Goal: Transaction & Acquisition: Subscribe to service/newsletter

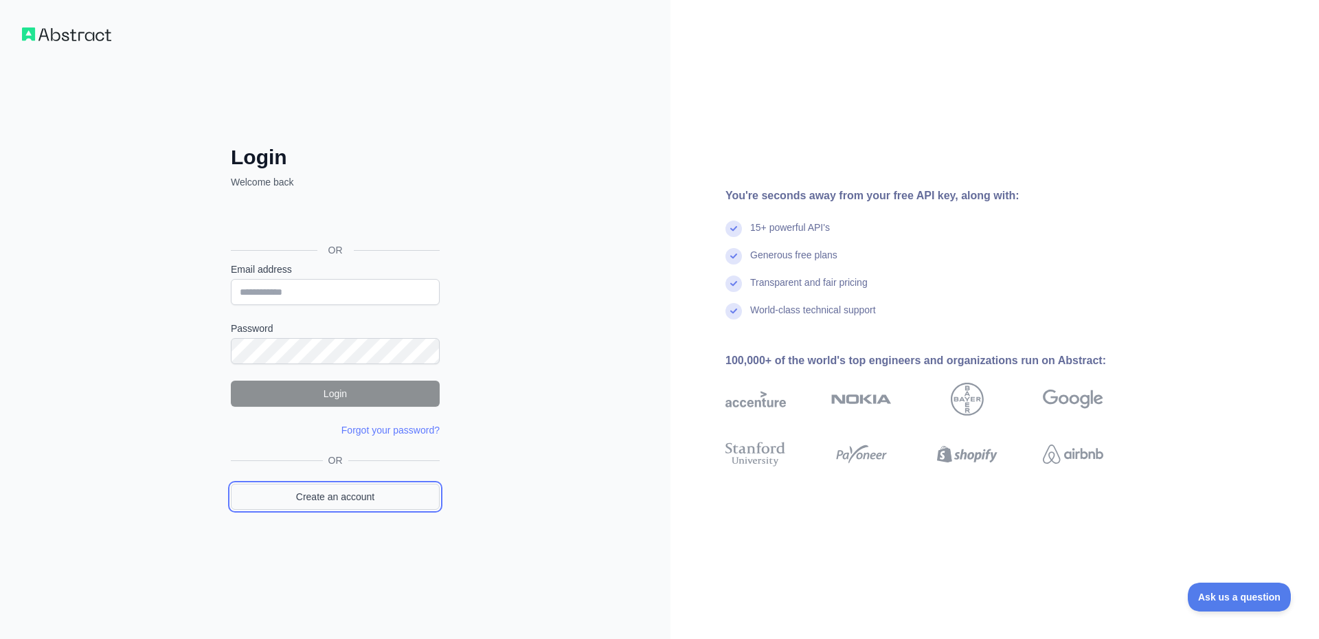
click at [364, 496] on link "Create an account" at bounding box center [335, 497] width 209 height 26
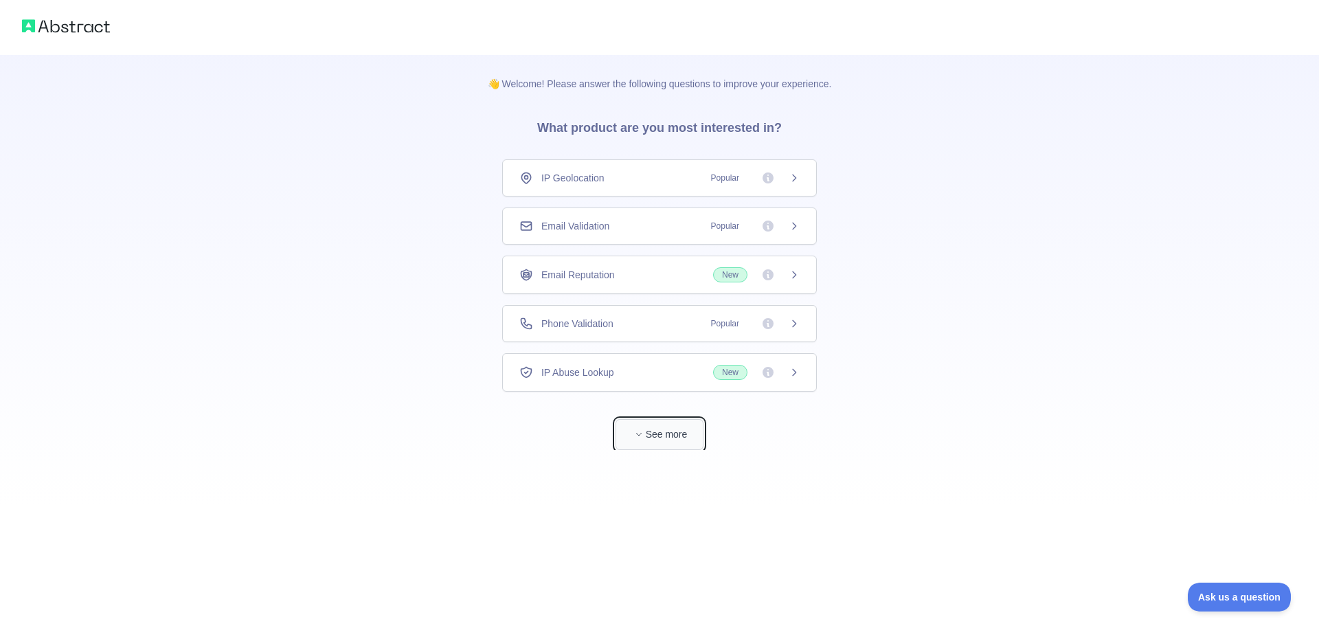
click at [666, 426] on button "See more" at bounding box center [660, 434] width 88 height 31
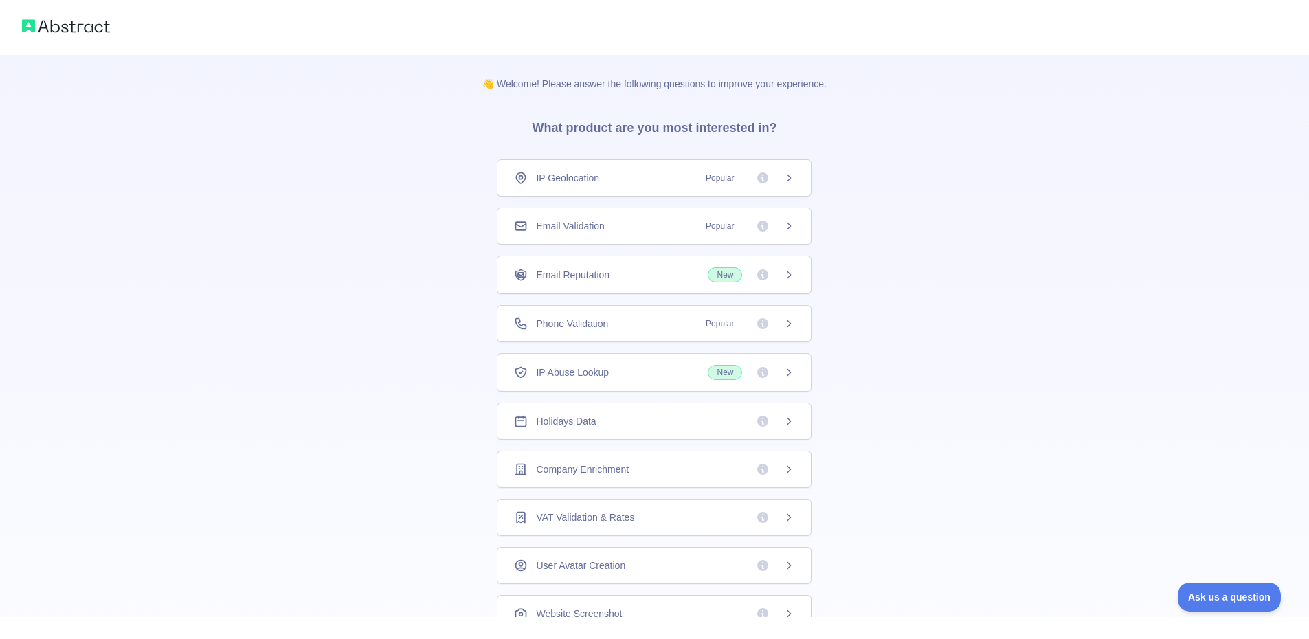
click at [679, 177] on div "IP Geolocation Popular" at bounding box center [654, 178] width 280 height 14
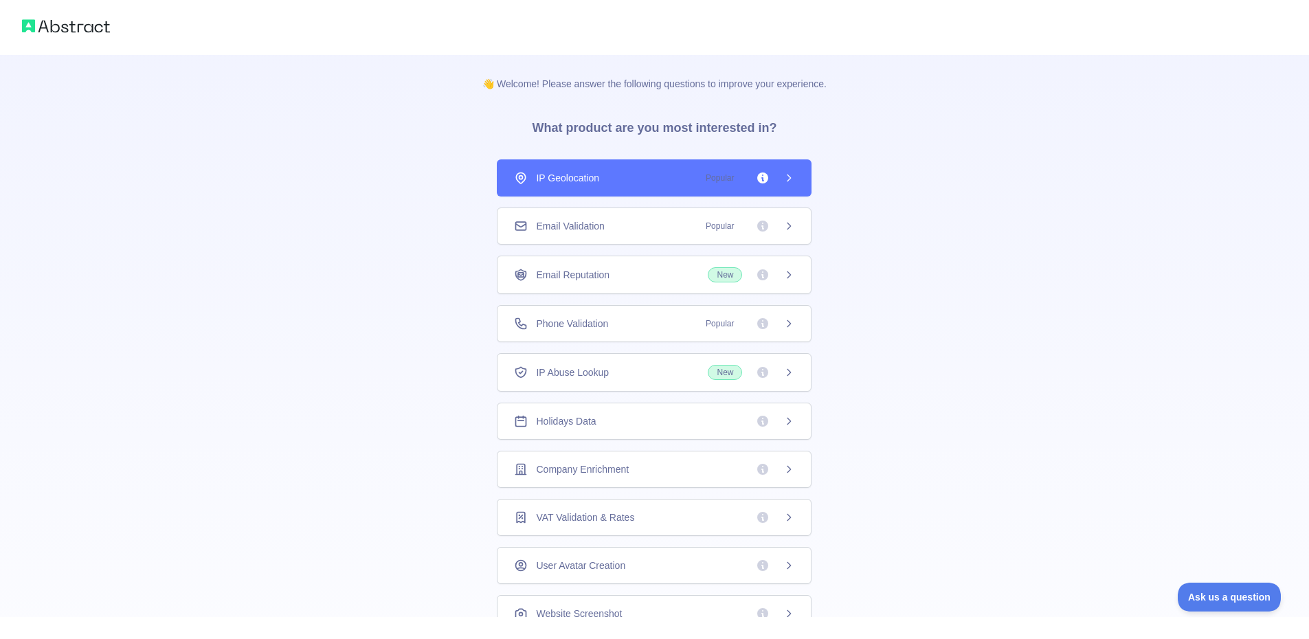
click at [651, 212] on div "Email Validation Popular" at bounding box center [654, 226] width 315 height 37
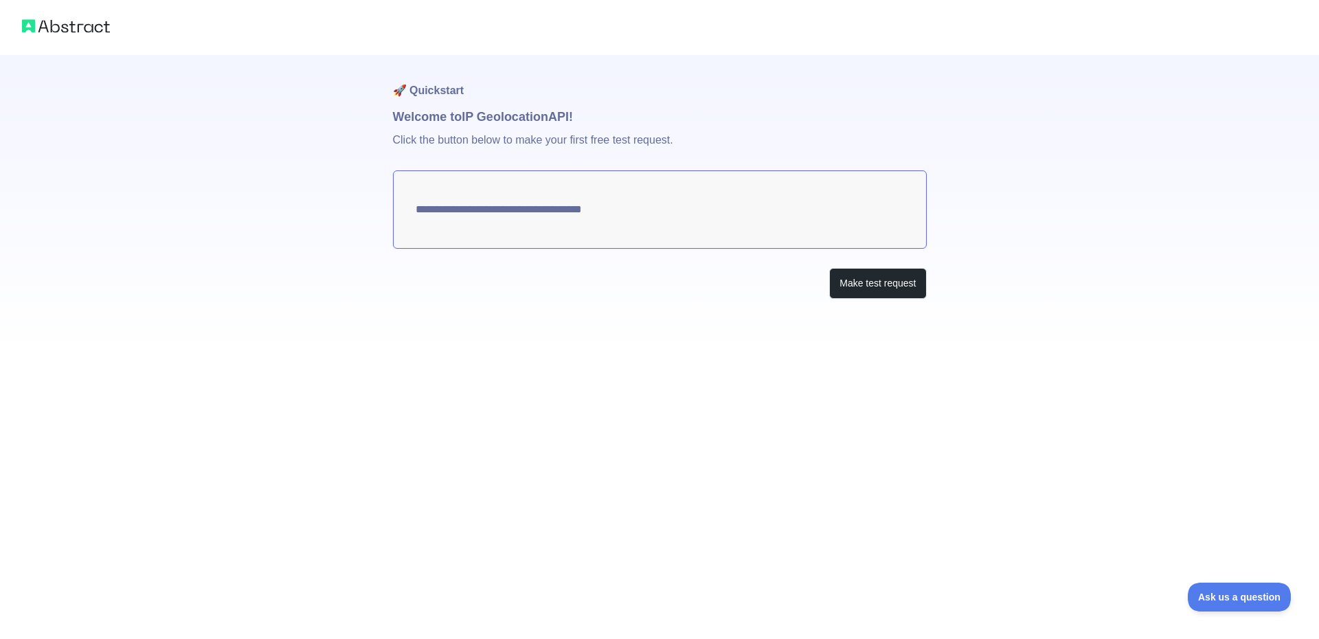
type textarea "**********"
click at [889, 290] on button "Make test request" at bounding box center [877, 283] width 97 height 31
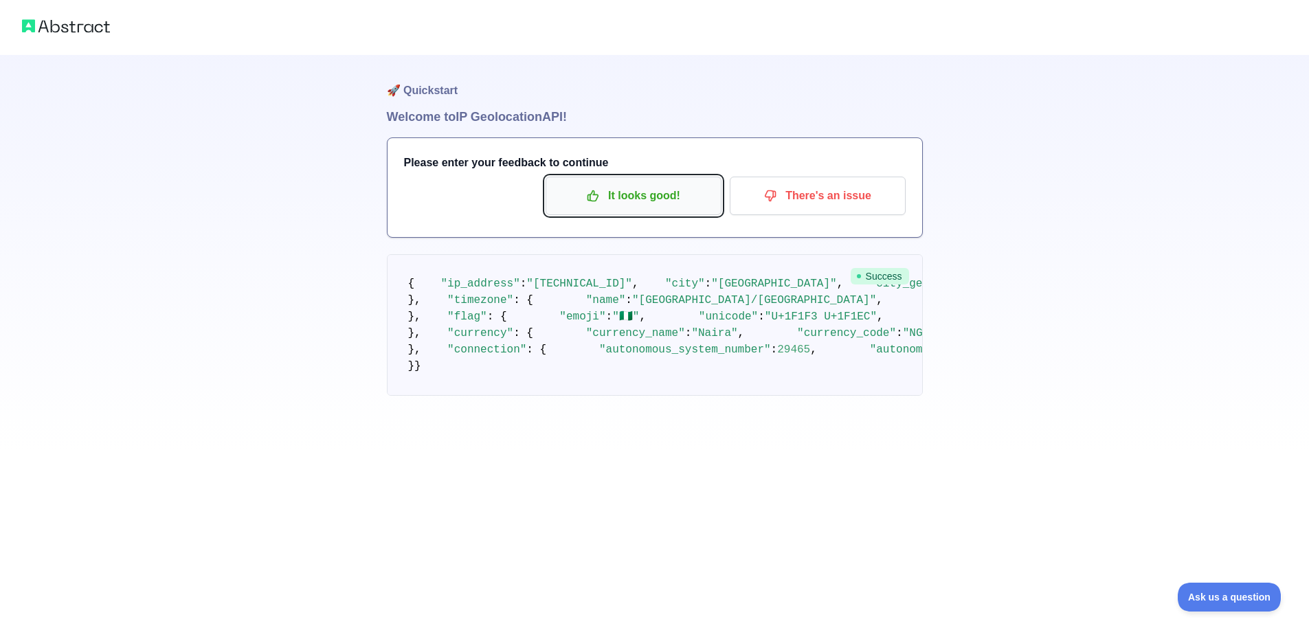
click at [624, 201] on p "It looks good!" at bounding box center [633, 195] width 155 height 23
